Goal: Obtain resource: Obtain resource

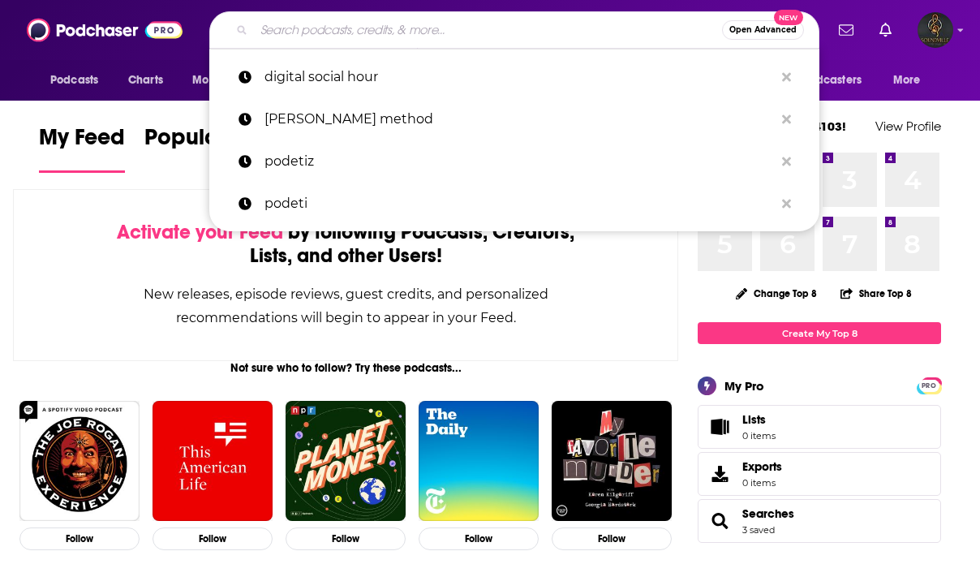
click at [378, 34] on input "Search podcasts, credits, & more..." at bounding box center [488, 30] width 468 height 26
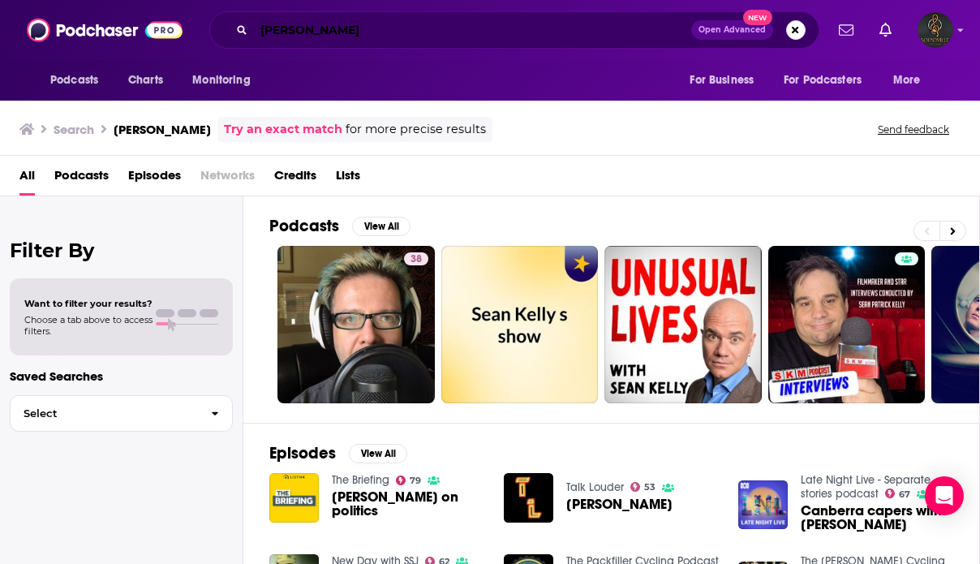
click at [292, 28] on input "[PERSON_NAME]" at bounding box center [472, 30] width 437 height 26
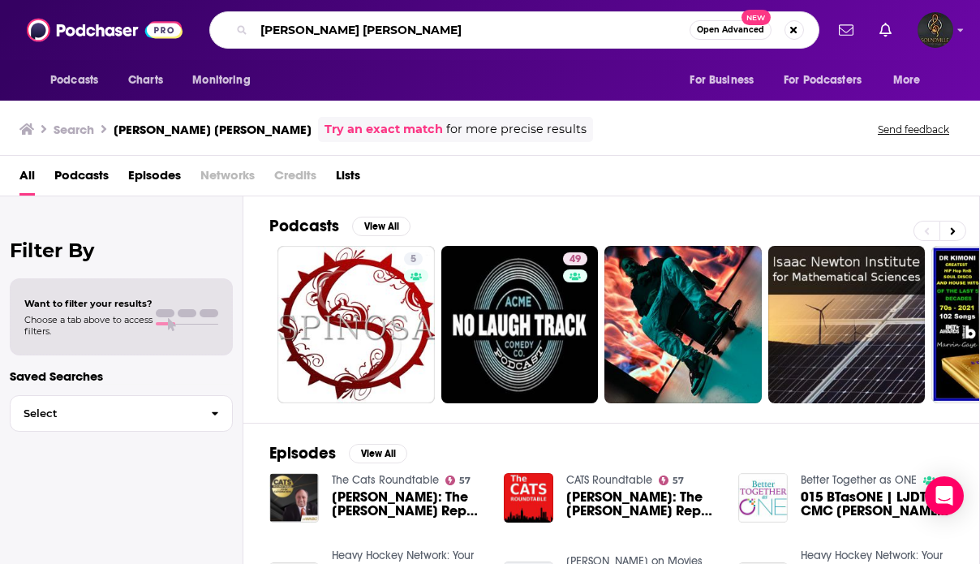
click at [336, 30] on input "[PERSON_NAME] [PERSON_NAME]" at bounding box center [472, 30] width 436 height 26
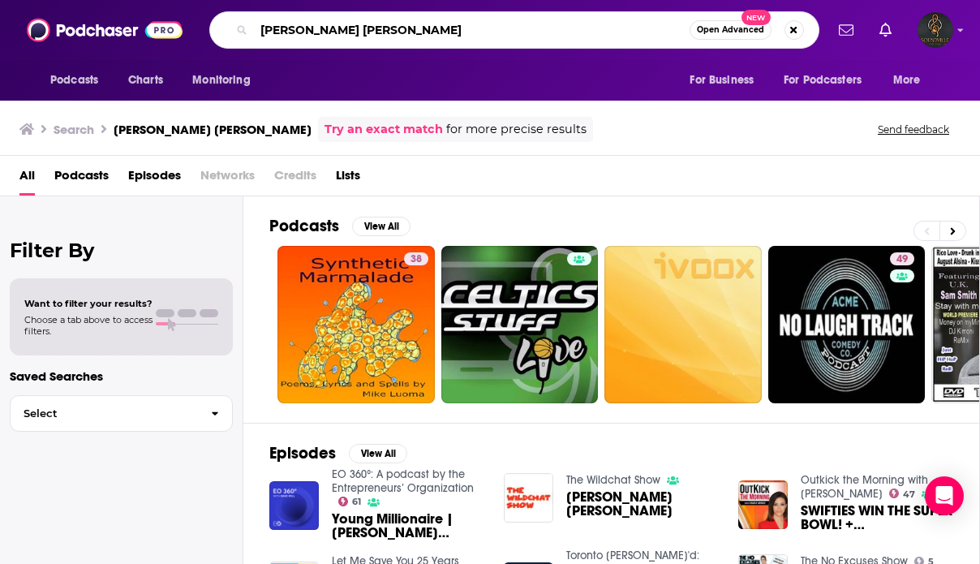
drag, startPoint x: 387, startPoint y: 29, endPoint x: 174, endPoint y: 0, distance: 215.3
click at [174, 0] on div "Podcasts Charts Monitoring [PERSON_NAME] [PERSON_NAME] Open Advanced New For Bu…" at bounding box center [490, 30] width 980 height 60
type input "digital social hour"
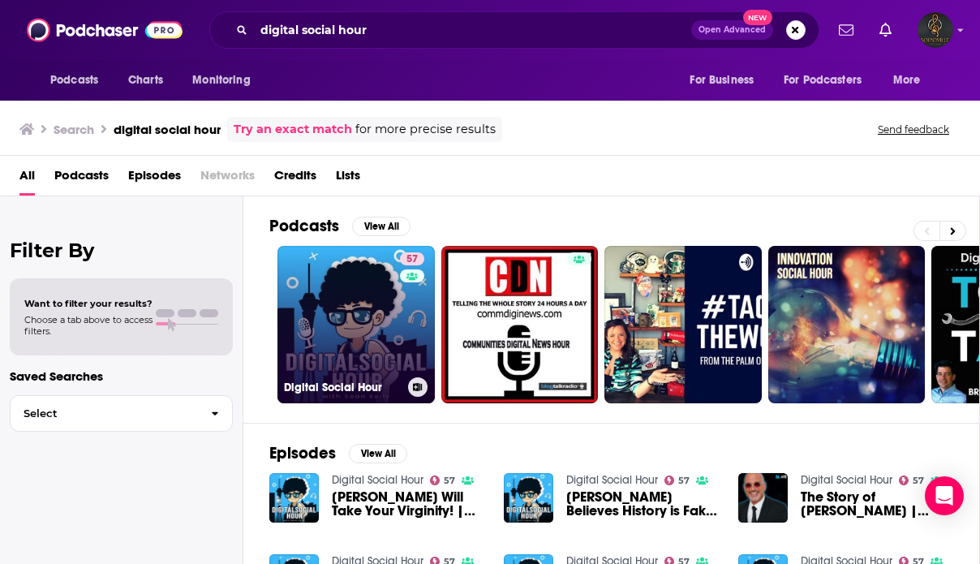
click at [352, 321] on link "57 Digital Social Hour" at bounding box center [355, 324] width 157 height 157
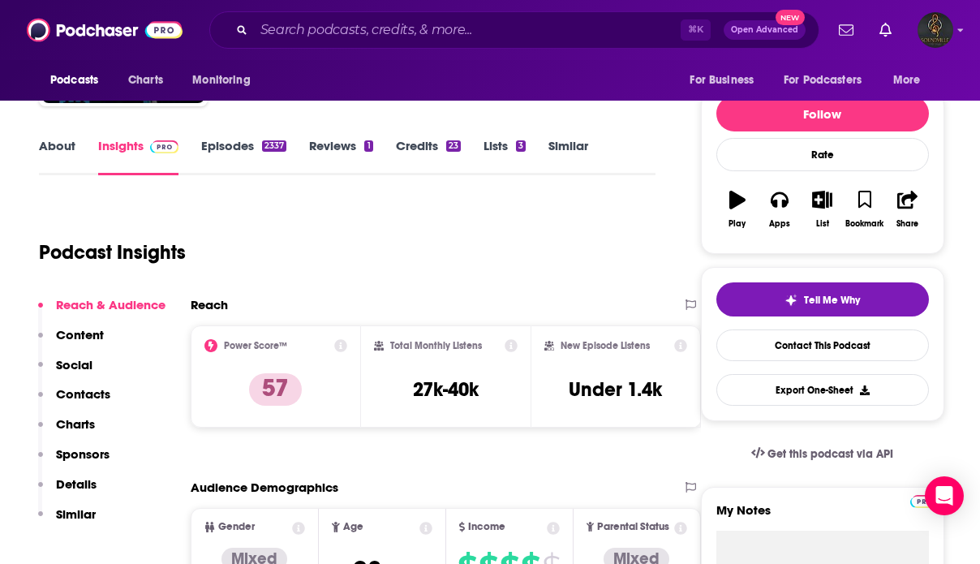
scroll to position [175, 0]
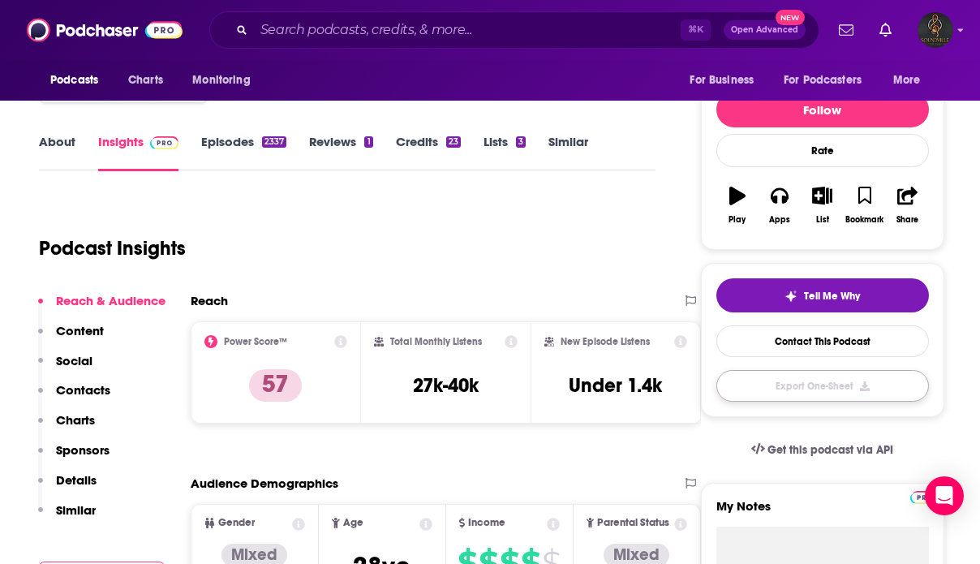
click at [805, 391] on button "Export One-Sheet" at bounding box center [822, 386] width 213 height 32
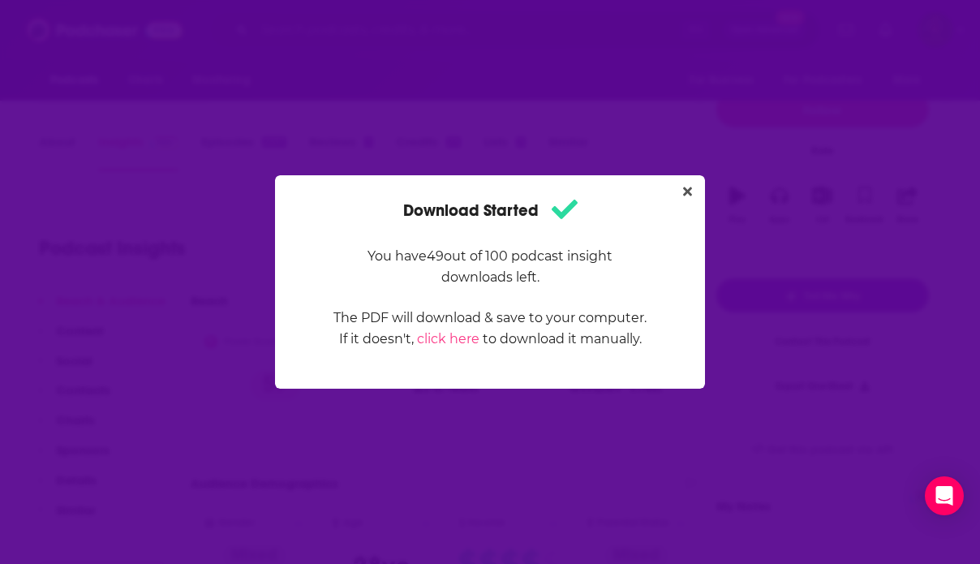
scroll to position [0, 0]
click at [689, 187] on icon "Close" at bounding box center [687, 191] width 9 height 13
